Goal: Communication & Community: Answer question/provide support

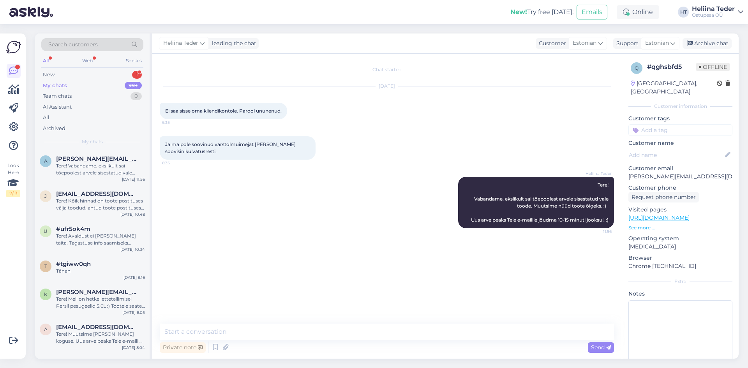
click at [64, 76] on div "New 1" at bounding box center [92, 74] width 102 height 11
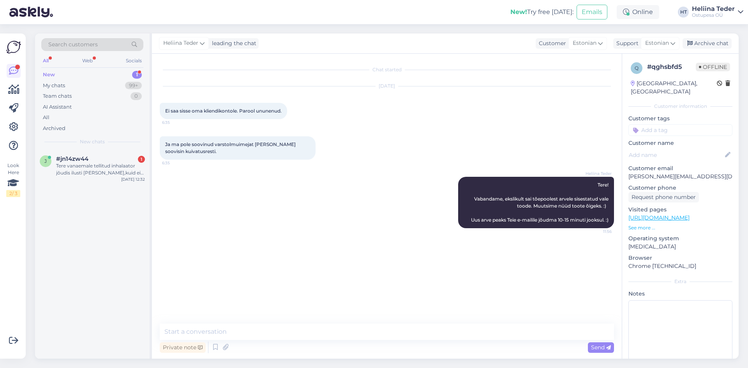
click at [87, 161] on span "#jn14zw44" at bounding box center [72, 159] width 32 height 7
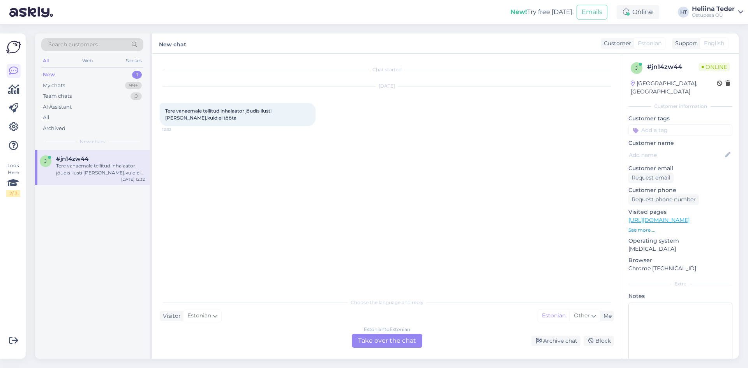
drag, startPoint x: 368, startPoint y: 336, endPoint x: 359, endPoint y: 334, distance: 9.5
click at [368, 336] on div "Estonian to Estonian Take over the chat" at bounding box center [387, 341] width 71 height 14
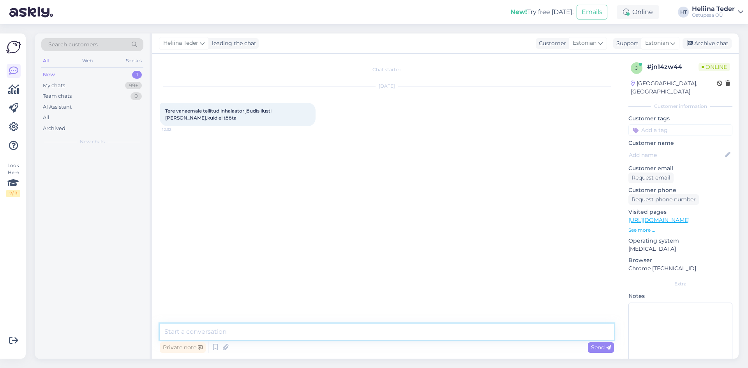
click at [306, 326] on textarea at bounding box center [387, 332] width 455 height 16
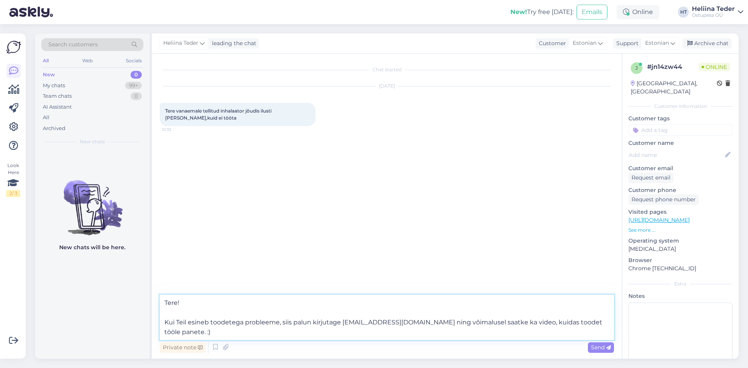
type textarea "Tere! Kui Teil esineb toodetega probleeme, siis palun kirjutage [EMAIL_ADDRESS]…"
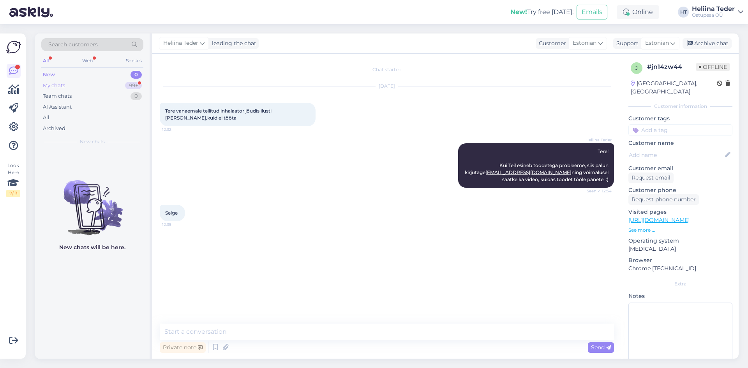
click at [57, 87] on div "My chats" at bounding box center [54, 86] width 22 height 8
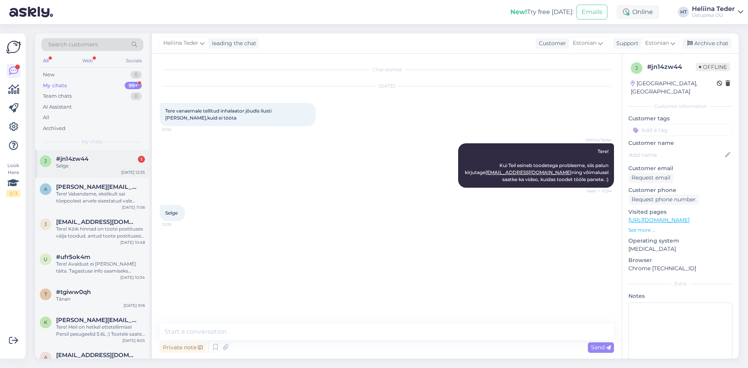
click at [92, 168] on div "Selge" at bounding box center [100, 166] width 89 height 7
click at [65, 75] on div "New 1" at bounding box center [92, 74] width 102 height 11
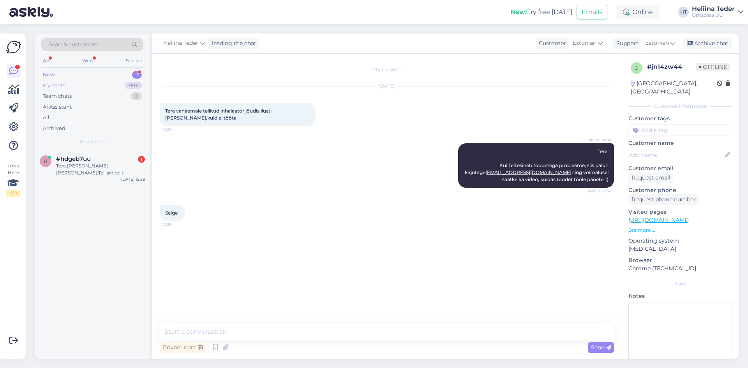
click at [63, 86] on div "My chats" at bounding box center [54, 86] width 22 height 8
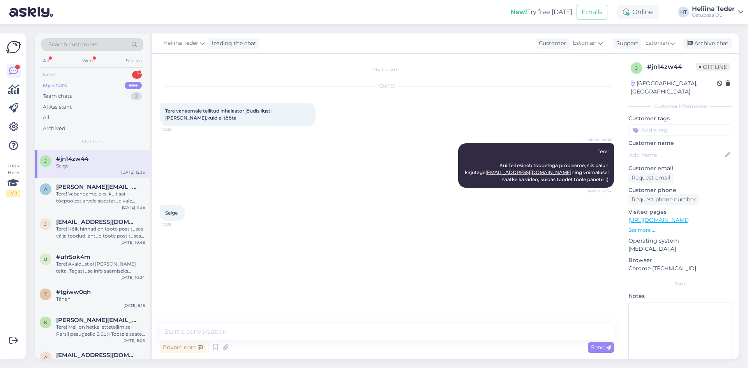
click at [71, 79] on div "New 1" at bounding box center [92, 74] width 102 height 11
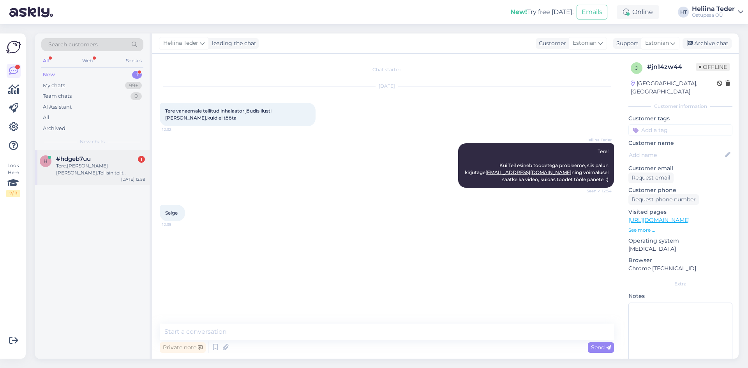
click at [85, 166] on div "Tere.[PERSON_NAME] [PERSON_NAME].Tellisin teilt [PERSON_NAME],saatsitte [PERSON…" at bounding box center [100, 170] width 89 height 14
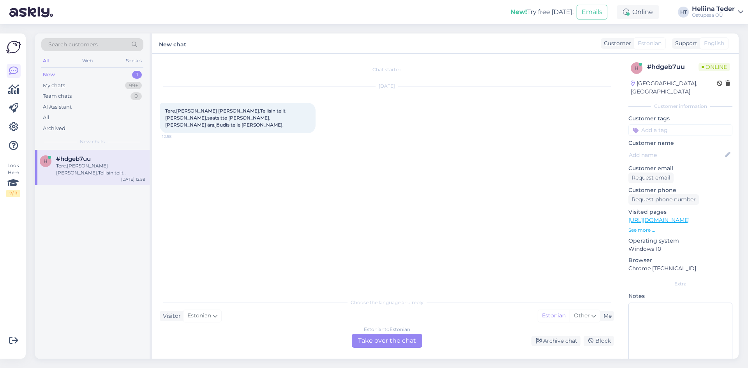
drag, startPoint x: 371, startPoint y: 343, endPoint x: 354, endPoint y: 306, distance: 41.2
click at [371, 343] on div "Estonian to Estonian Take over the chat" at bounding box center [387, 341] width 71 height 14
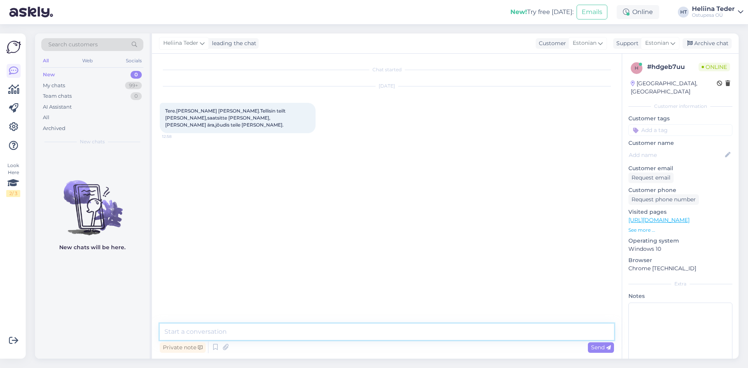
click at [230, 331] on textarea at bounding box center [387, 332] width 455 height 16
click at [194, 330] on textarea "Tere!" at bounding box center [387, 322] width 455 height 35
paste textarea "[URL][DOMAIN_NAME]"
type textarea "Tere! Teie makse ei ole hetkel meieni jõudnud. Arve on siin lingi: [URL][DOMAIN…"
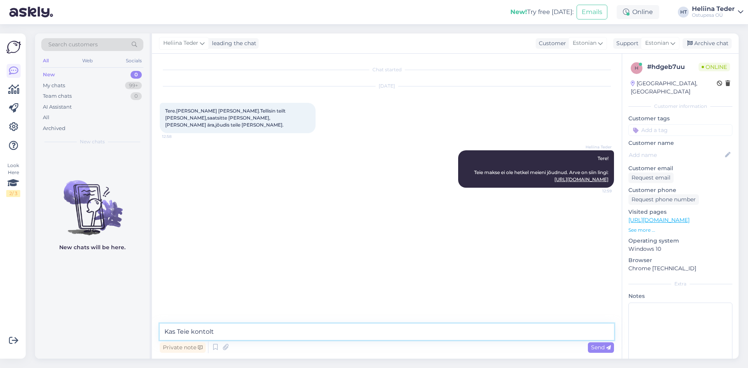
type textarea "Kas Teie kontolt o"
type textarea "Kas teostasite makse lingi kaudu ja kas Teie kontolt on raha maha läinud? :)"
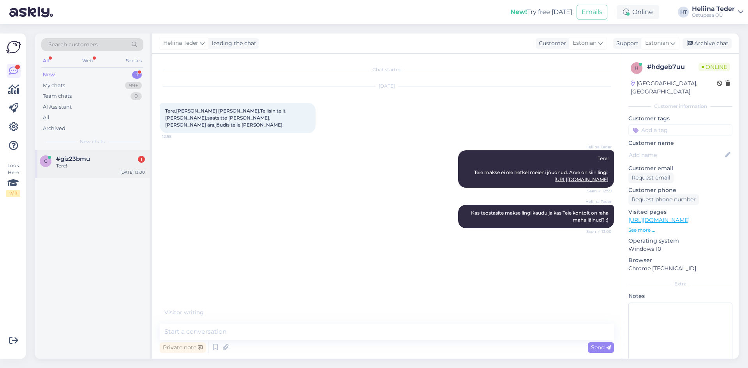
click at [71, 156] on span "#giz23bmu" at bounding box center [73, 159] width 34 height 7
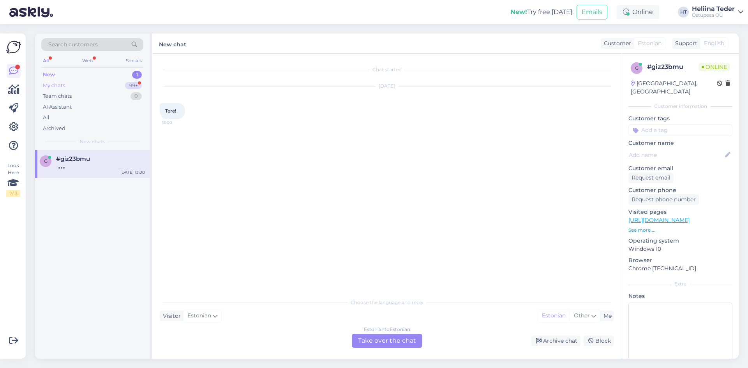
click at [81, 86] on div "My chats 99+" at bounding box center [92, 85] width 102 height 11
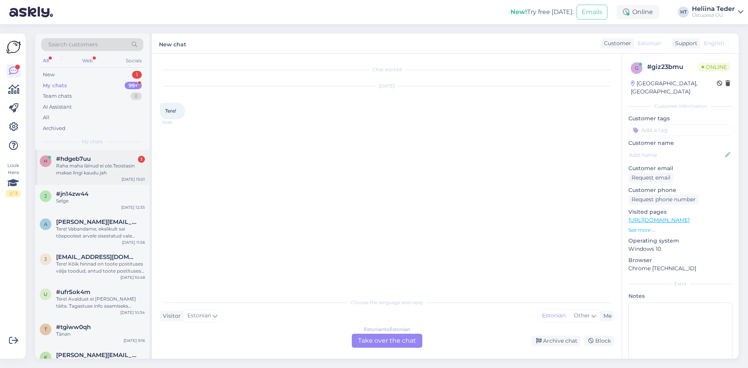
click at [75, 164] on div "Raha maha läinud ei ole.Teostasin makse lingi kaudu jah" at bounding box center [100, 170] width 89 height 14
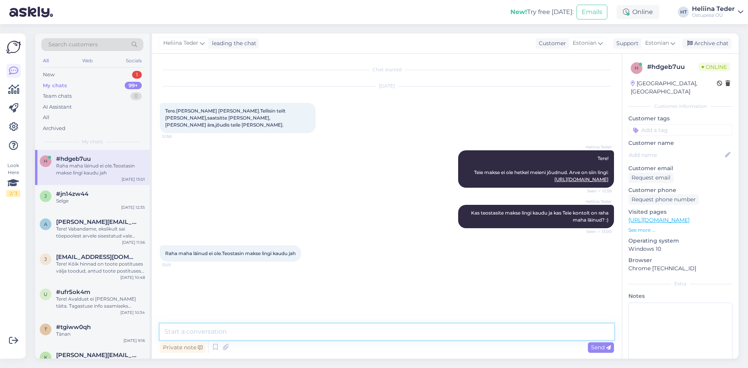
click at [258, 332] on textarea at bounding box center [387, 332] width 455 height 16
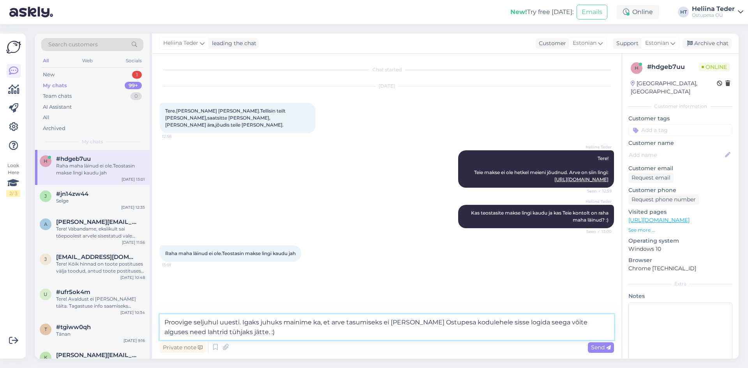
type textarea "Proovige seljuhul uuesti. Igaks juhuks mainime ka, et arve tasumiseks ei [PERSO…"
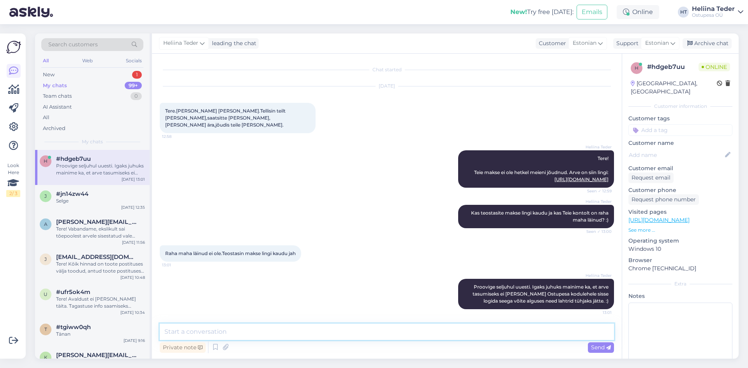
scroll to position [1, 0]
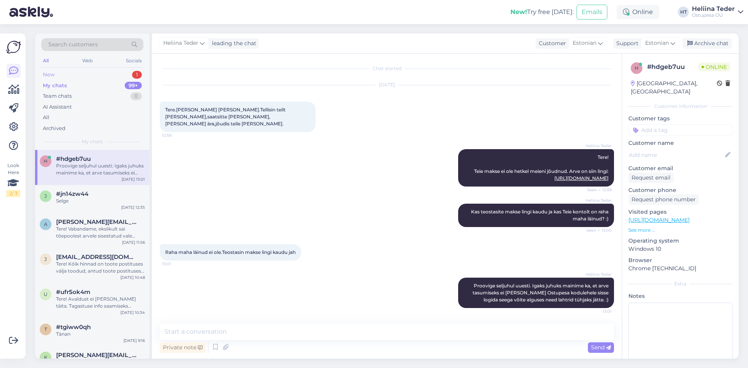
click at [73, 74] on div "New 1" at bounding box center [92, 74] width 102 height 11
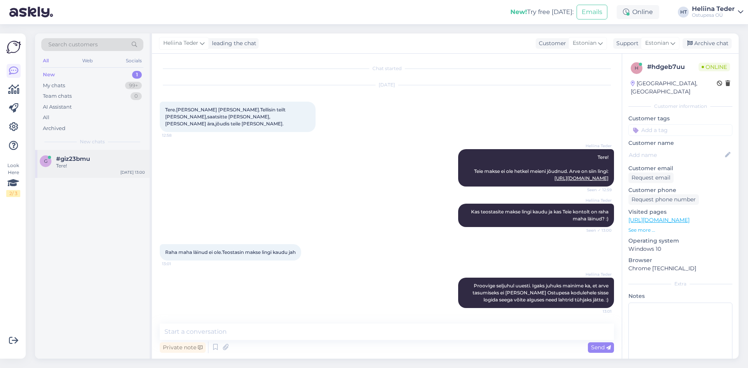
click at [84, 177] on div "g #giz23bmu Tere! [DATE] 13:00" at bounding box center [92, 164] width 115 height 28
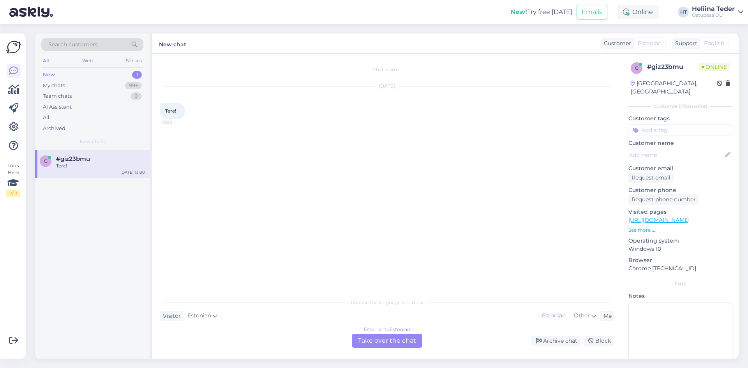
scroll to position [0, 0]
click at [377, 340] on div "Estonian to Estonian Take over the chat" at bounding box center [387, 341] width 71 height 14
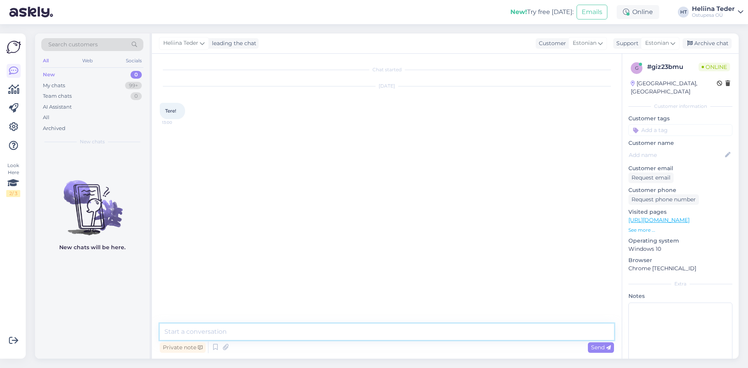
click at [296, 330] on textarea at bounding box center [387, 332] width 455 height 16
type textarea "Tere! :)"
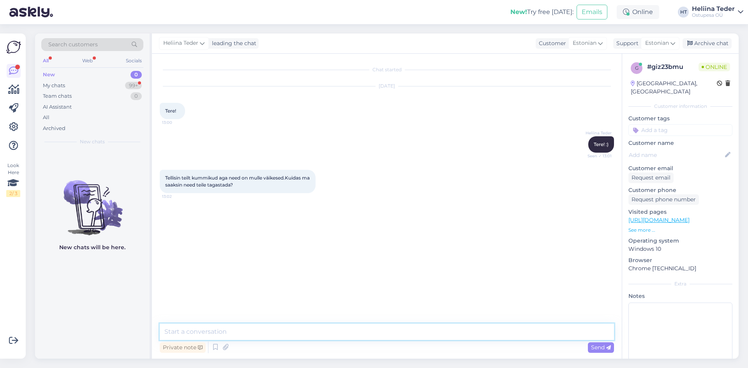
click at [207, 328] on textarea at bounding box center [387, 332] width 455 height 16
click at [55, 89] on div "My chats" at bounding box center [54, 86] width 22 height 8
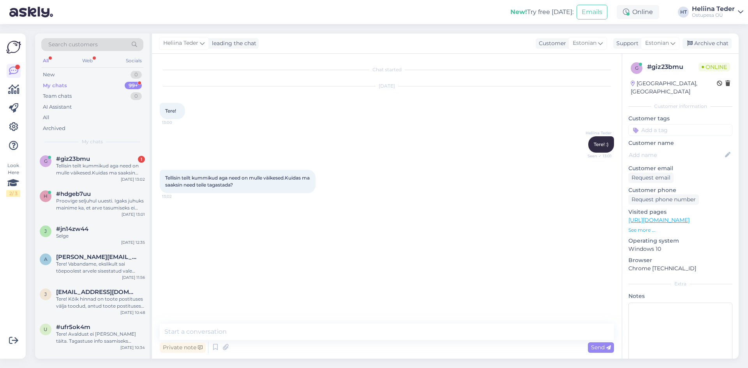
click at [79, 166] on div "Tellisin teilt kummikud aga need on mulle väikesed.Kuidas ma saaksin need teile…" at bounding box center [100, 170] width 89 height 14
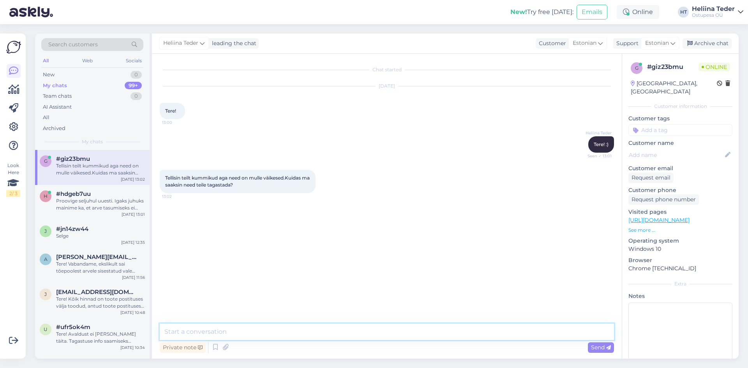
click at [218, 329] on textarea at bounding box center [387, 332] width 455 height 16
type textarea "T"
type textarea "Palun k"
type textarea "Tagastamise info saamiseks palun kirjutage [EMAIL_ADDRESS][DOMAIN_NAME]"
